Goal: Task Accomplishment & Management: Use online tool/utility

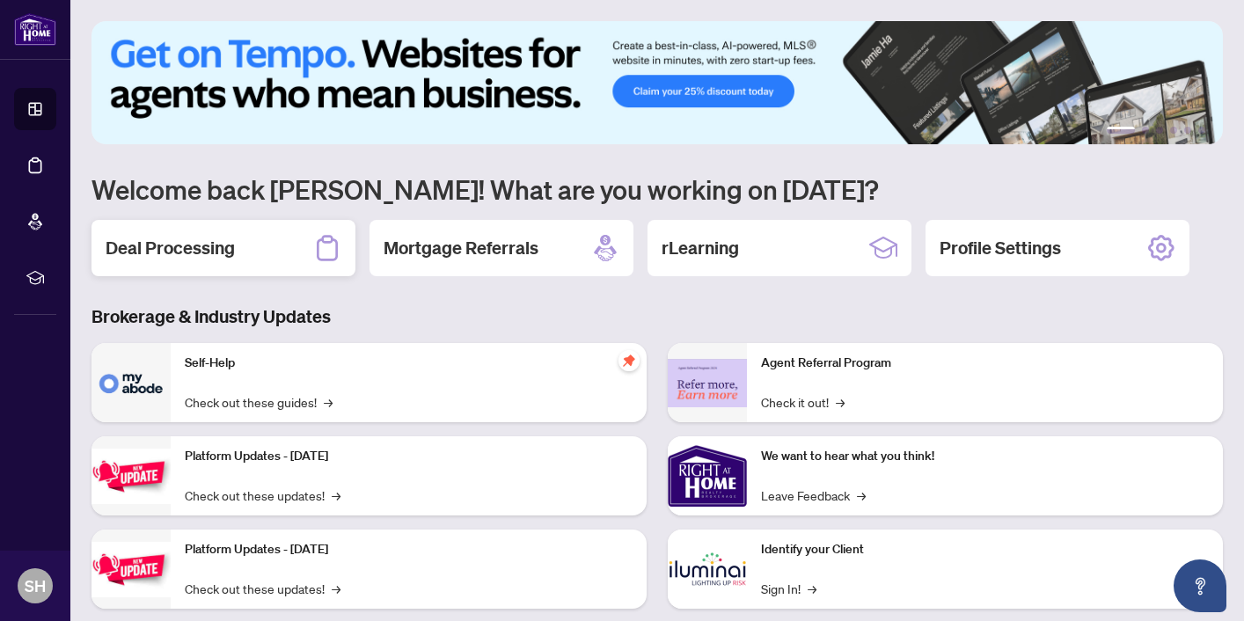
click at [186, 249] on h2 "Deal Processing" at bounding box center [170, 248] width 129 height 25
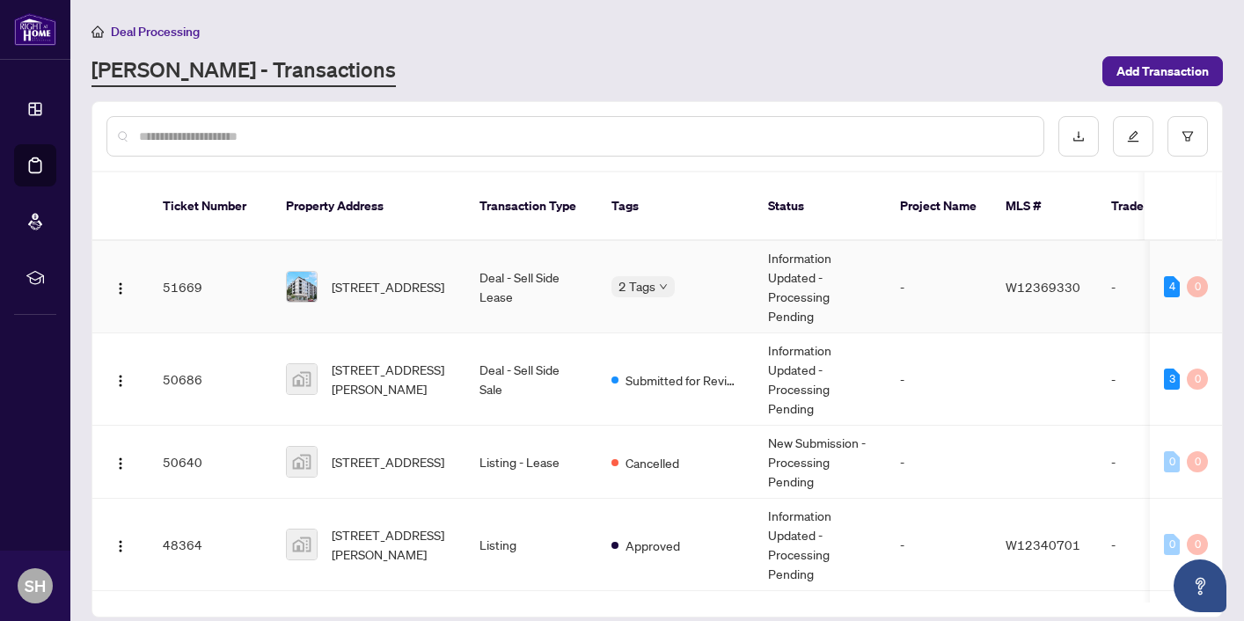
click at [789, 260] on td "Information Updated - Processing Pending" at bounding box center [820, 287] width 132 height 92
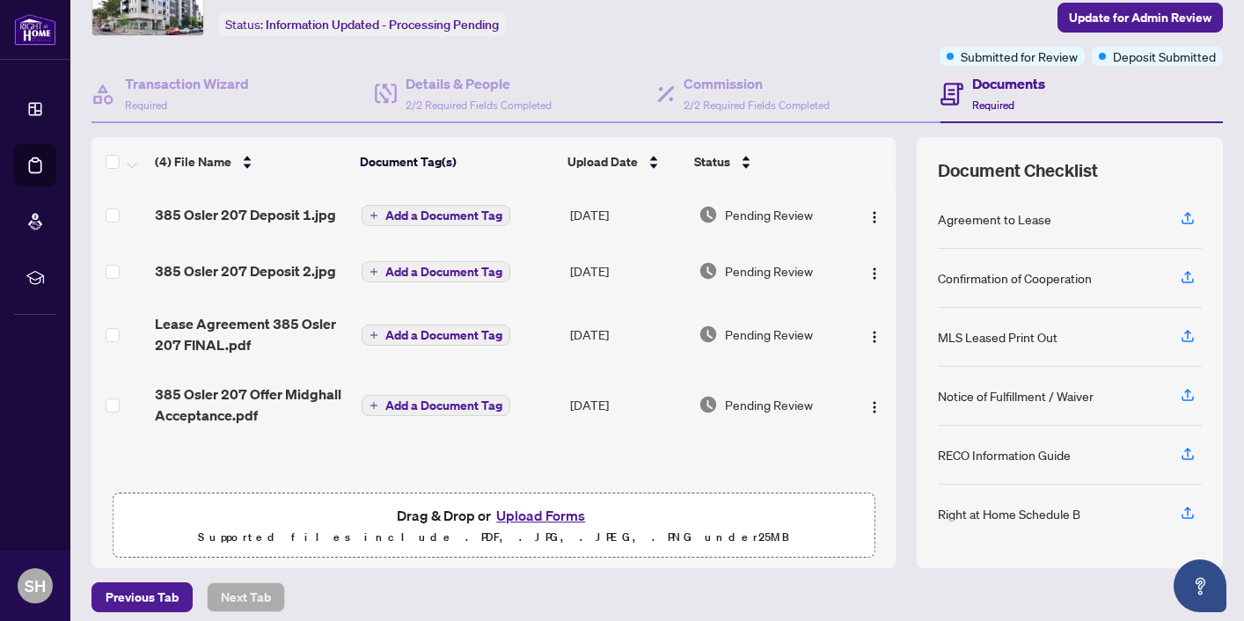
scroll to position [115, 0]
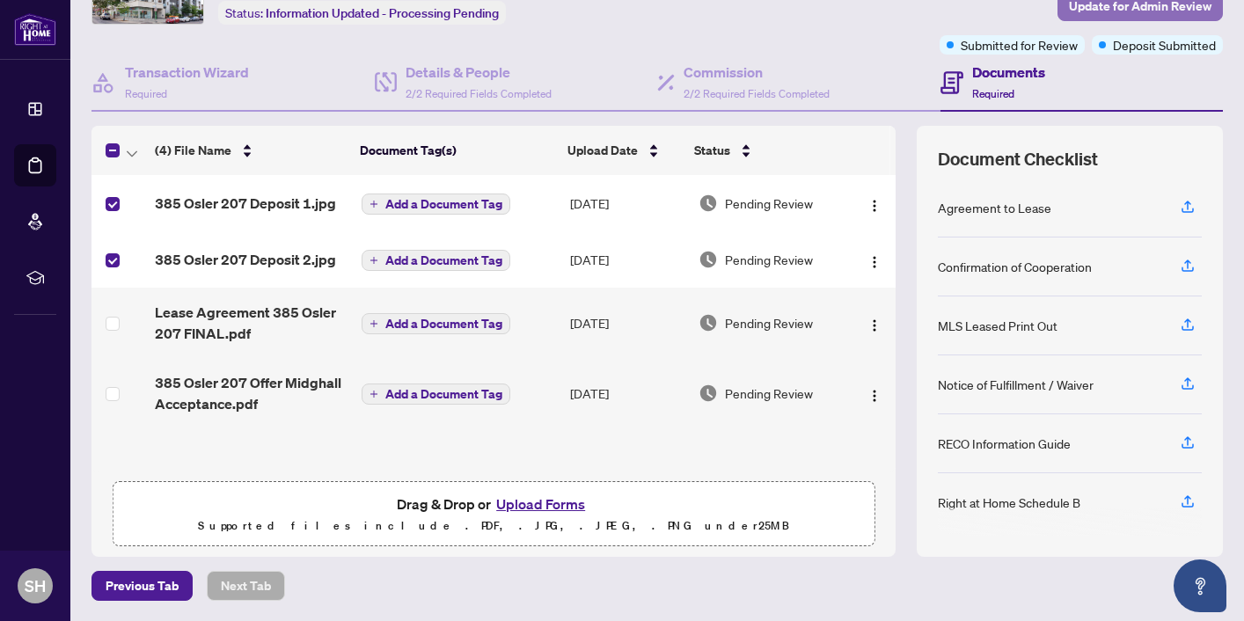
click at [1183, 10] on span "Update for Admin Review" at bounding box center [1140, 6] width 143 height 28
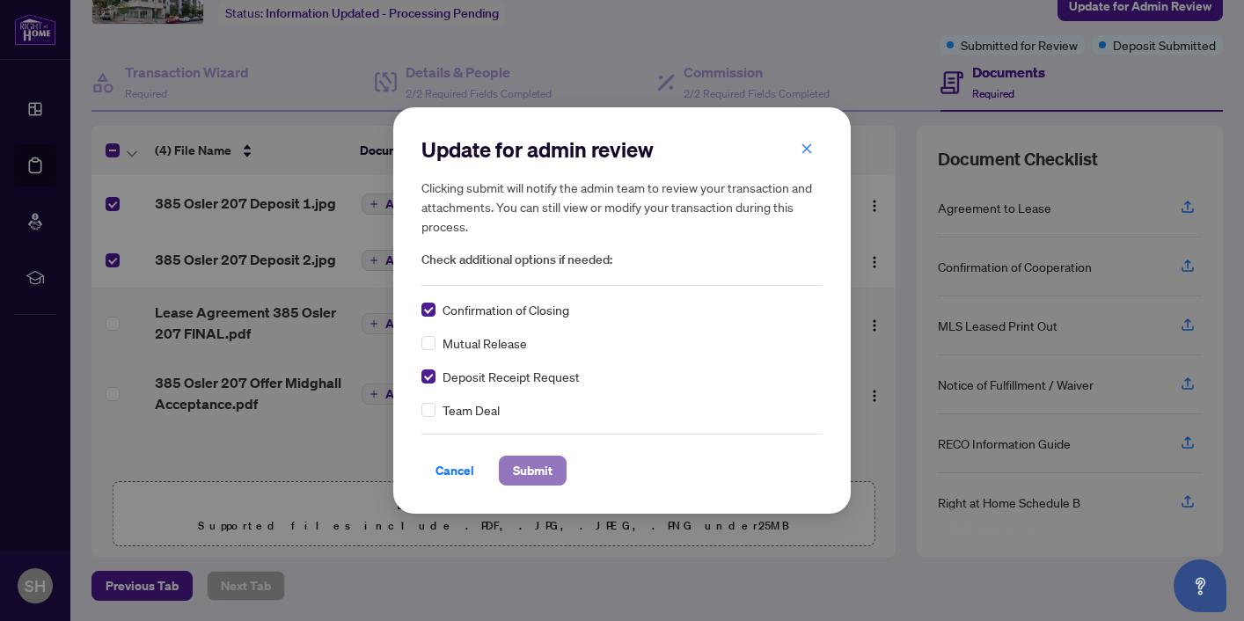
click at [519, 469] on span "Submit" at bounding box center [533, 471] width 40 height 28
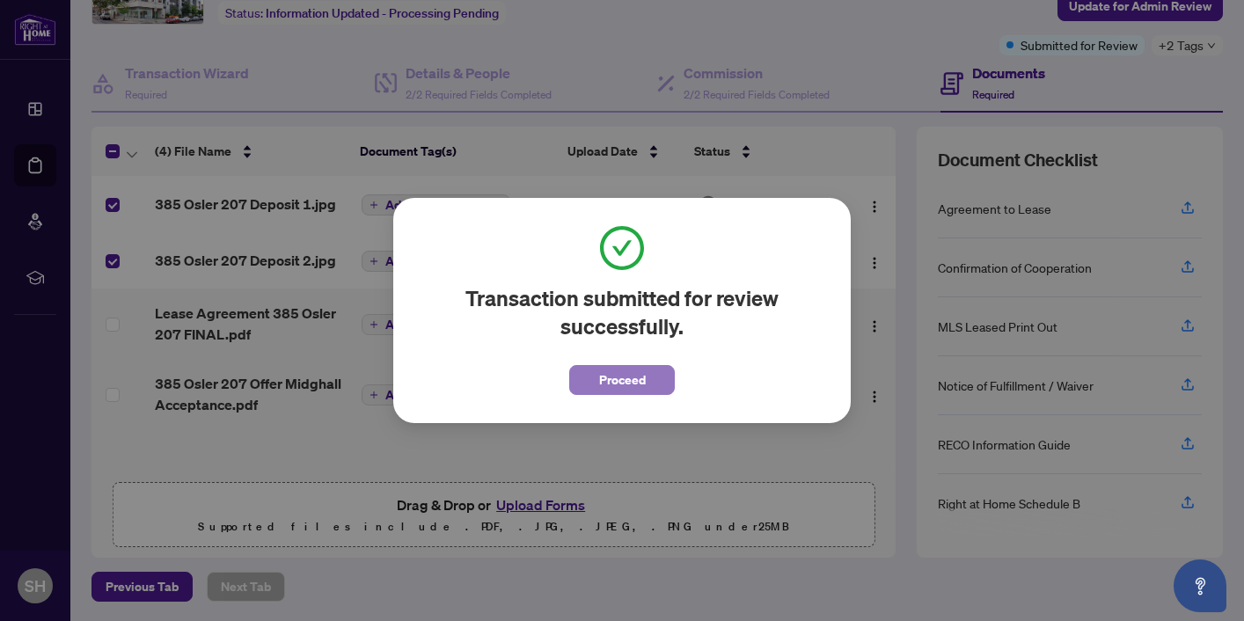
click at [629, 381] on span "Proceed" at bounding box center [622, 380] width 47 height 28
